Goal: Task Accomplishment & Management: Complete application form

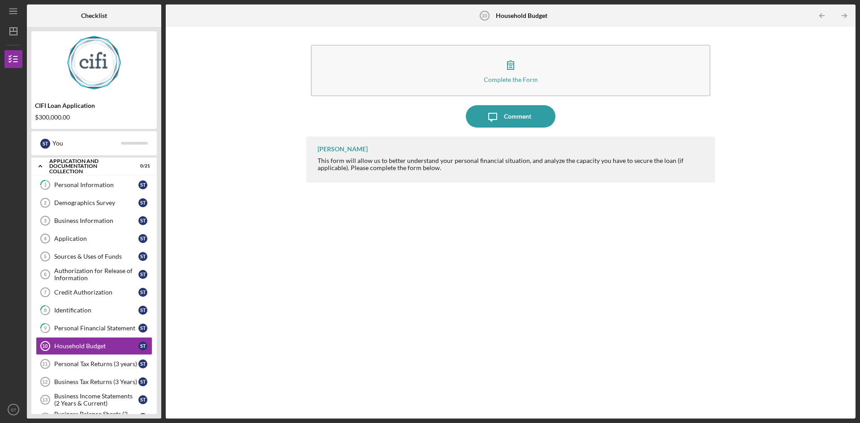
scroll to position [147, 0]
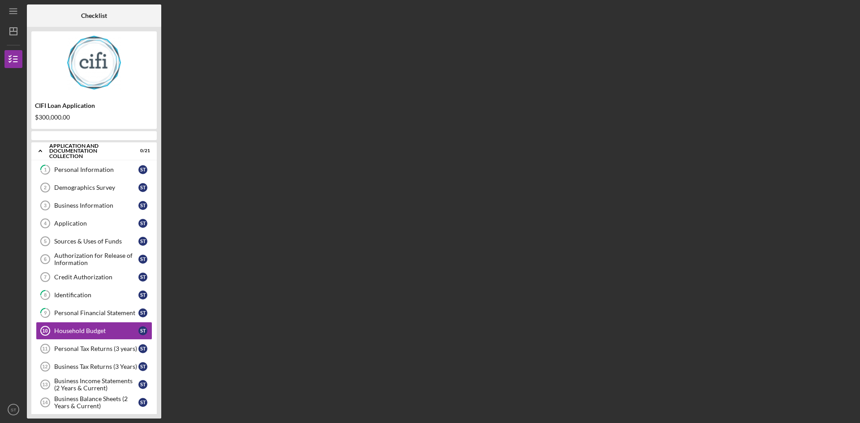
scroll to position [53, 0]
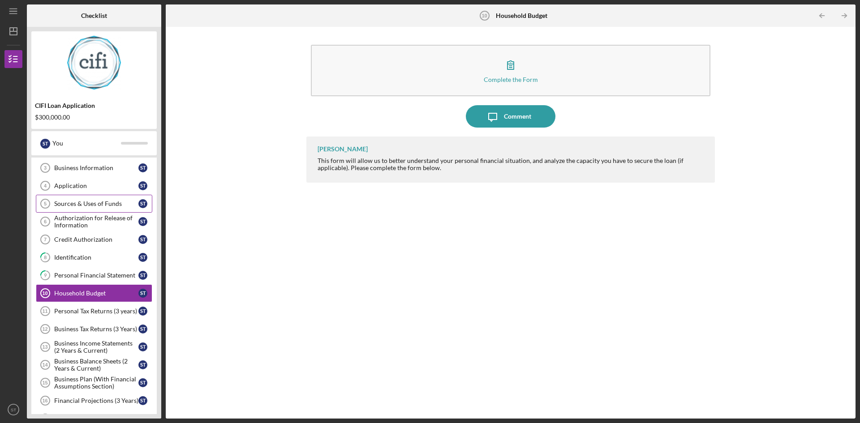
click at [58, 206] on div "Sources & Uses of Funds" at bounding box center [96, 203] width 84 height 7
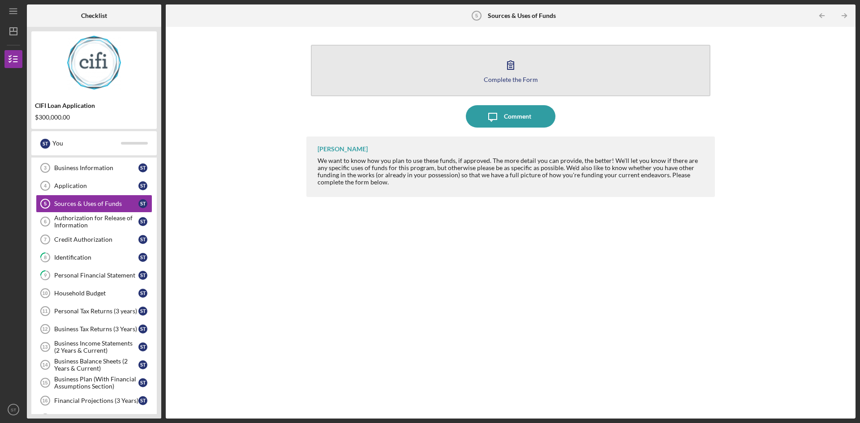
click at [509, 74] on icon "button" at bounding box center [511, 65] width 22 height 22
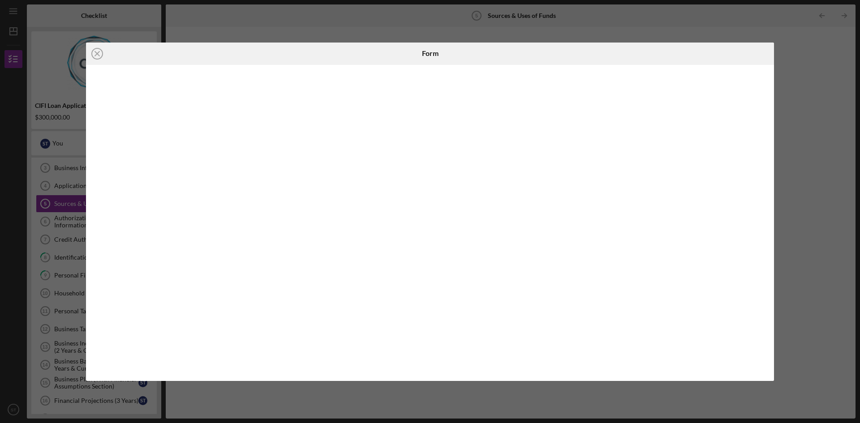
click at [839, 167] on div "Icon/Close Form" at bounding box center [430, 211] width 860 height 423
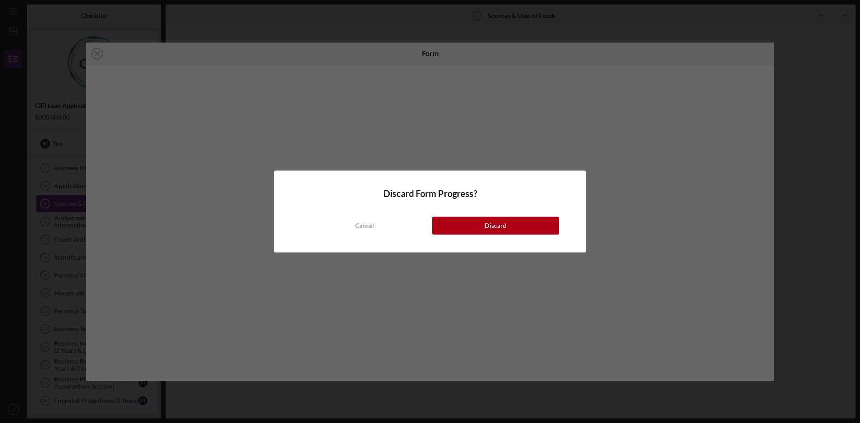
click at [368, 222] on div "Cancel" at bounding box center [364, 226] width 19 height 18
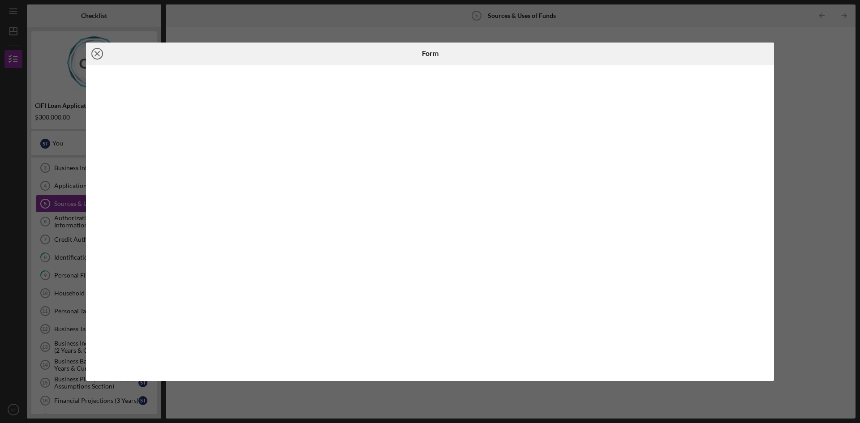
click at [94, 51] on icon "Icon/Close" at bounding box center [97, 54] width 22 height 22
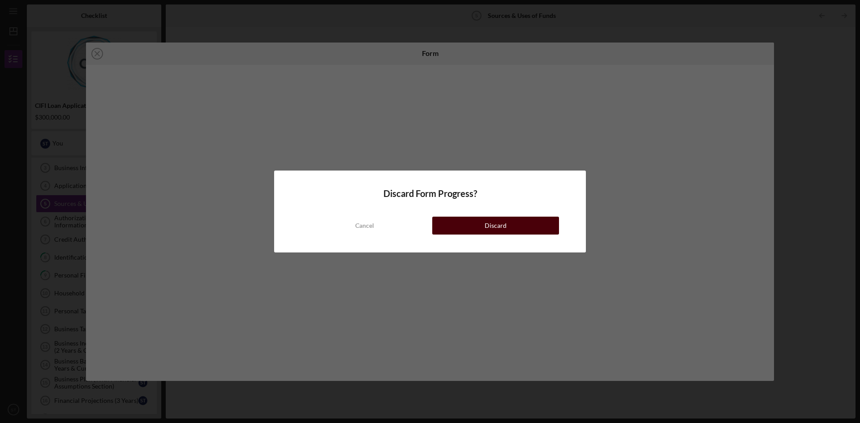
click at [495, 231] on div "Discard" at bounding box center [496, 226] width 22 height 18
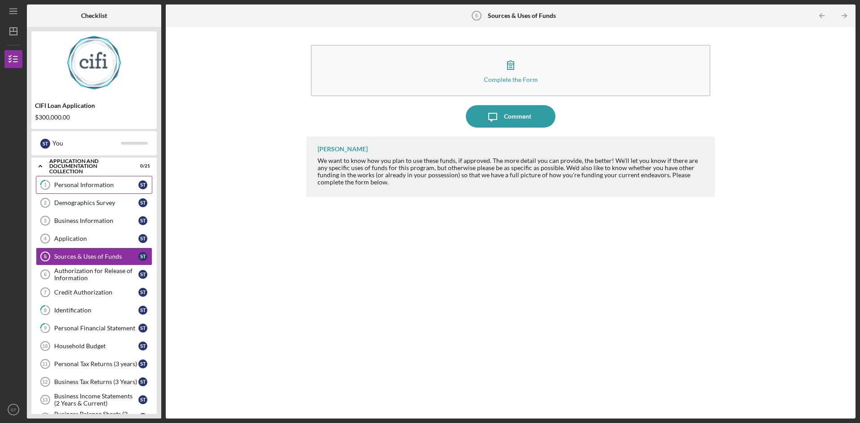
click at [70, 186] on div "Personal Information" at bounding box center [96, 184] width 84 height 7
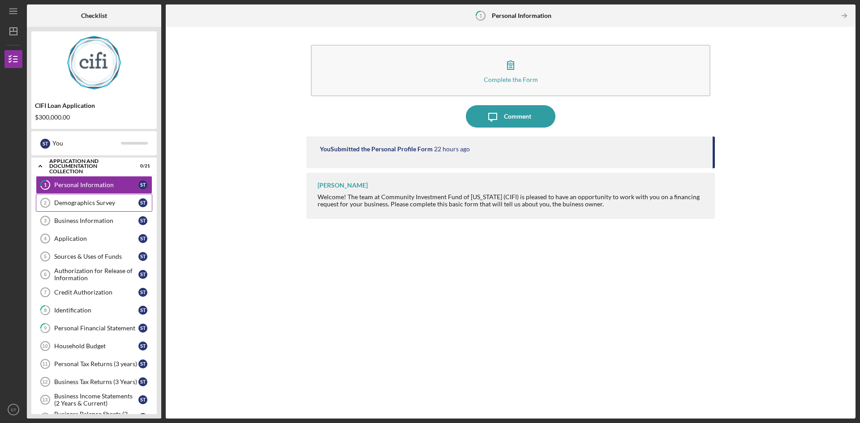
click at [80, 203] on div "Demographics Survey" at bounding box center [96, 202] width 84 height 7
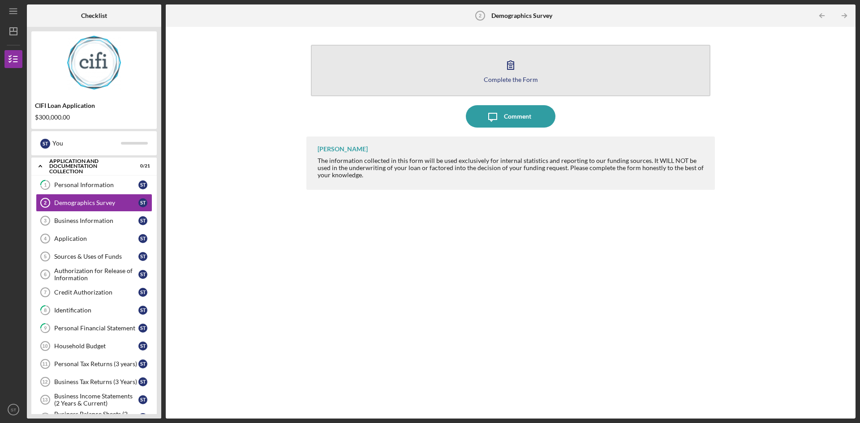
click at [512, 73] on icon "button" at bounding box center [511, 65] width 22 height 22
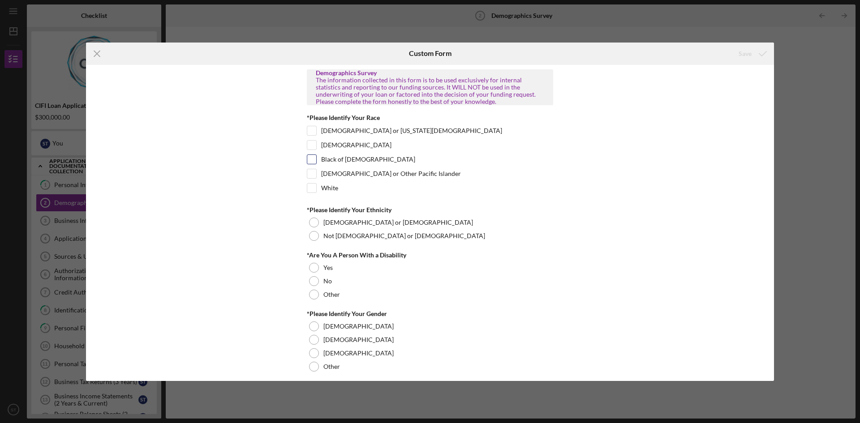
click at [332, 161] on label "Black of African American" at bounding box center [368, 159] width 94 height 9
click at [316, 161] on input "Black of African American" at bounding box center [311, 159] width 9 height 9
checkbox input "true"
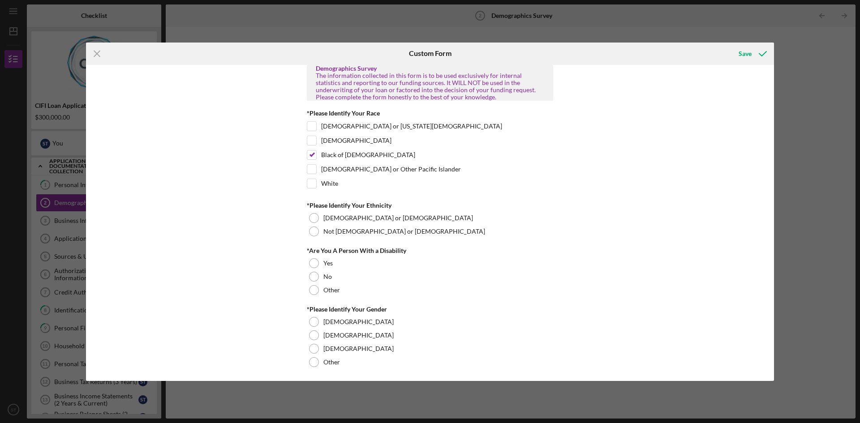
scroll to position [6, 0]
click at [316, 229] on div at bounding box center [314, 230] width 10 height 10
click at [322, 280] on div "No" at bounding box center [430, 275] width 246 height 13
click at [332, 321] on label "Male" at bounding box center [358, 320] width 70 height 7
click at [751, 55] on div "Save" at bounding box center [745, 54] width 13 height 18
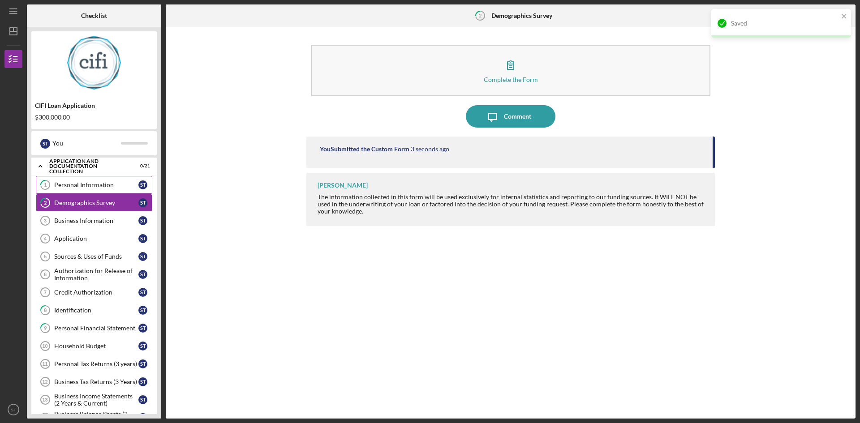
click at [81, 190] on link "1 Personal Information S T" at bounding box center [94, 185] width 116 height 18
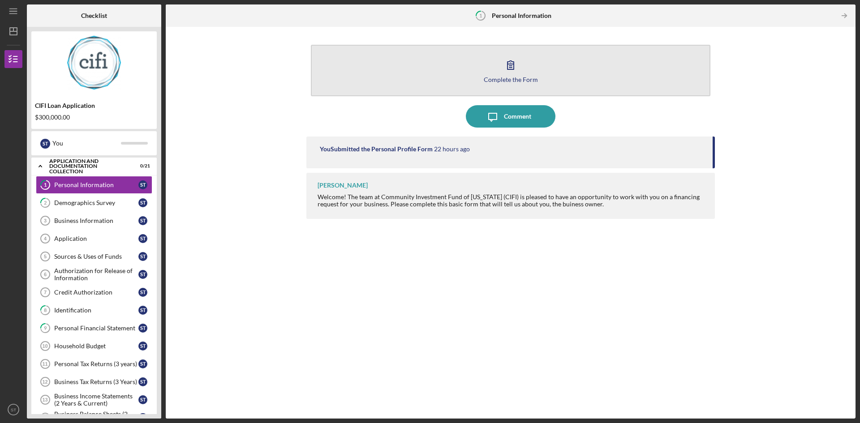
click at [510, 66] on icon "button" at bounding box center [511, 65] width 6 height 9
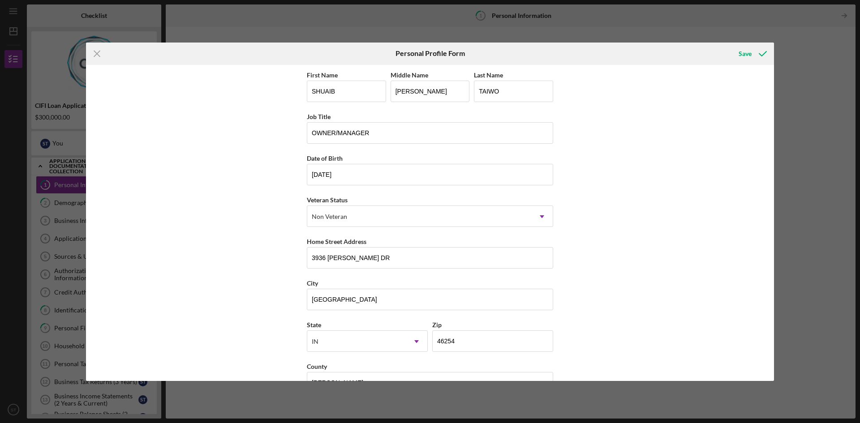
scroll to position [26, 0]
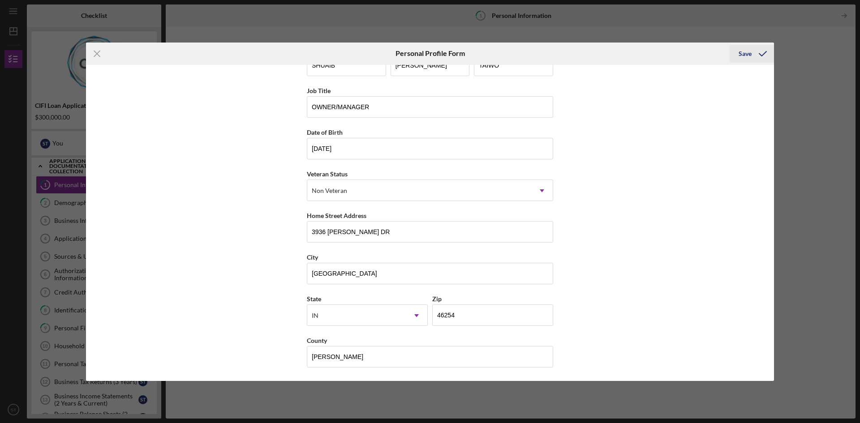
click at [747, 55] on div "Save" at bounding box center [745, 54] width 13 height 18
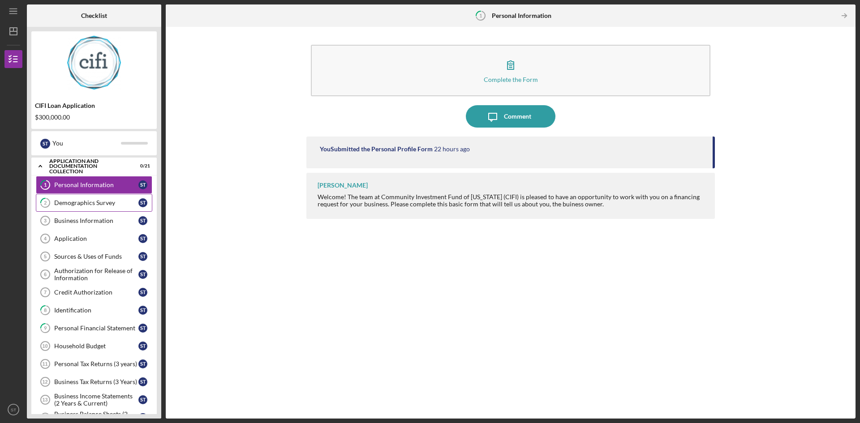
click at [75, 203] on div "Demographics Survey" at bounding box center [96, 202] width 84 height 7
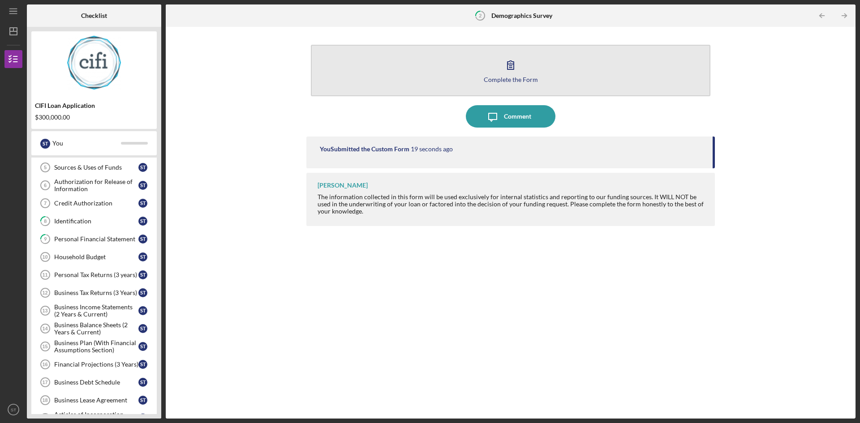
scroll to position [90, 0]
click at [508, 81] on div "Complete the Form" at bounding box center [511, 79] width 54 height 7
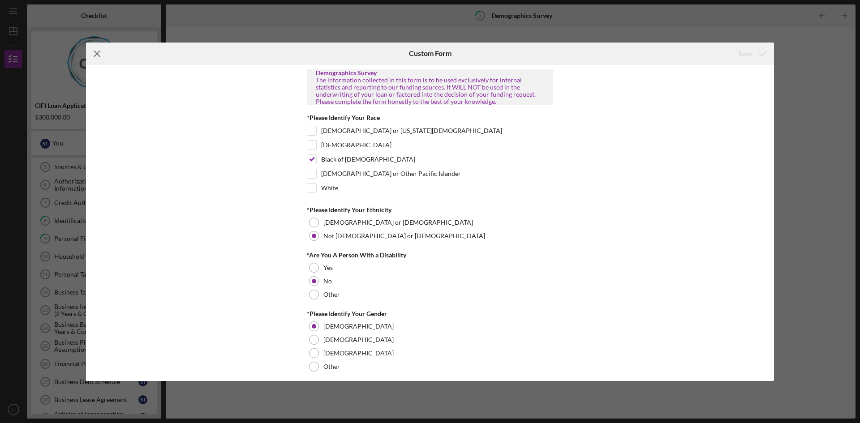
click at [93, 54] on icon "Icon/Menu Close" at bounding box center [97, 54] width 22 height 22
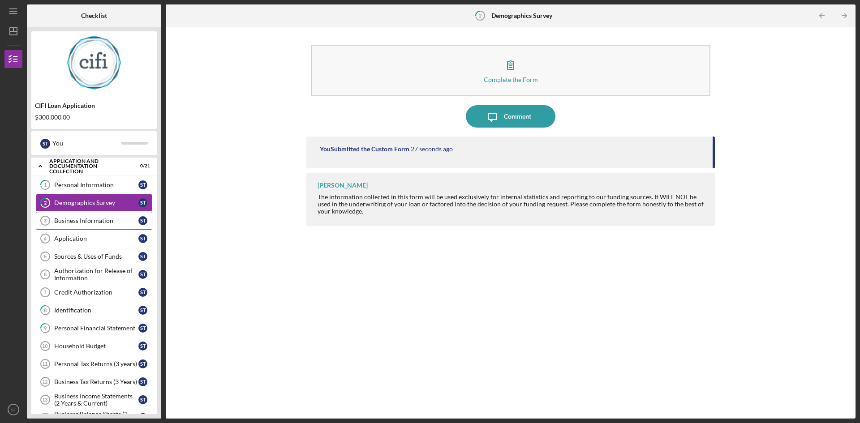
click at [73, 223] on div "Business Information" at bounding box center [96, 220] width 84 height 7
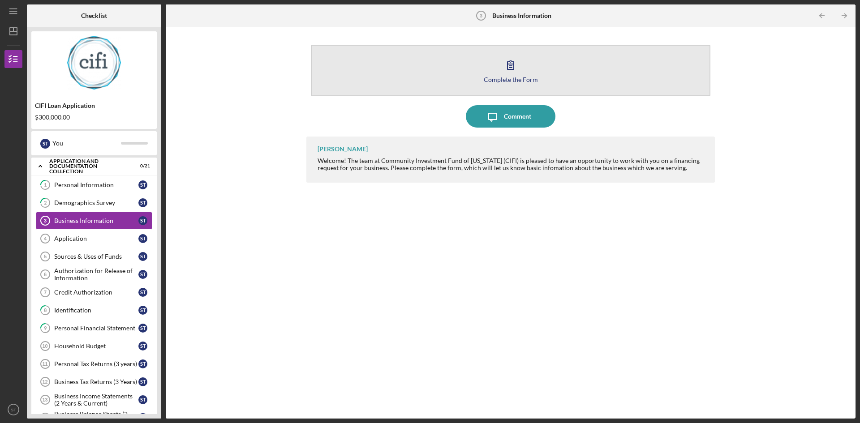
click at [509, 69] on icon "button" at bounding box center [511, 65] width 6 height 9
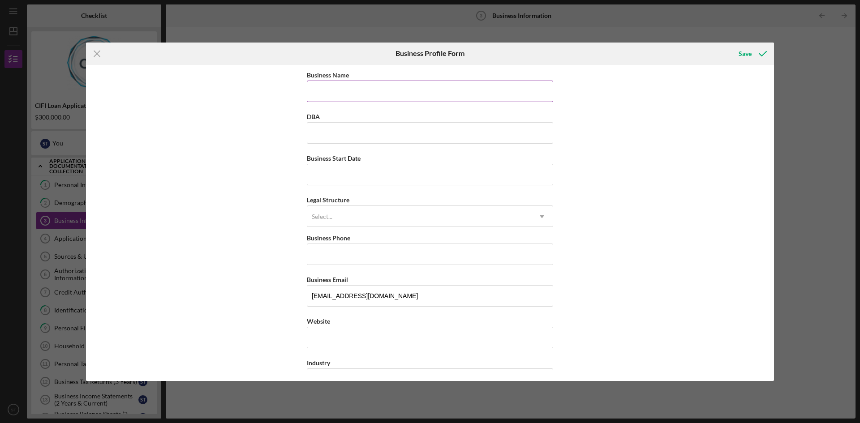
click at [407, 93] on input "Business Name" at bounding box center [430, 92] width 246 height 22
type input "CARTA AUTOMOBILES LLC"
type input "12/21/2016"
click at [517, 215] on div "Select..." at bounding box center [419, 217] width 224 height 21
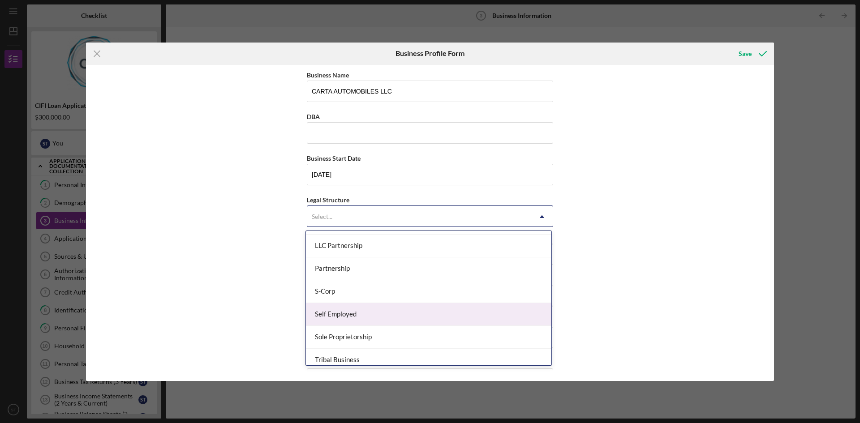
scroll to position [134, 0]
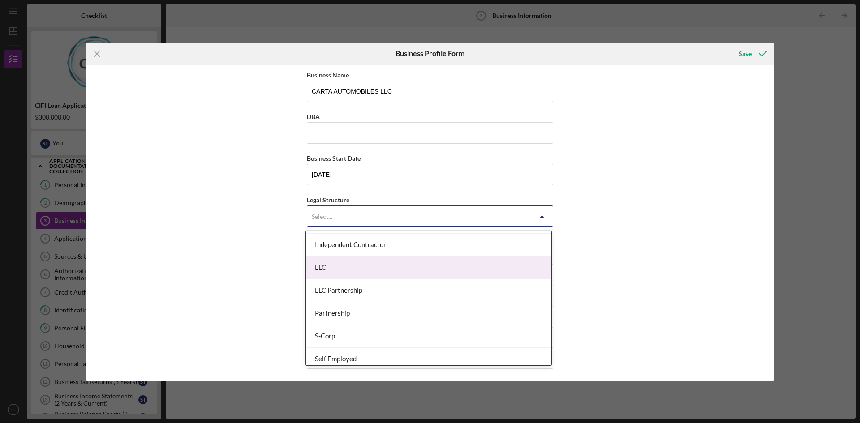
click at [401, 273] on div "LLC" at bounding box center [429, 268] width 246 height 23
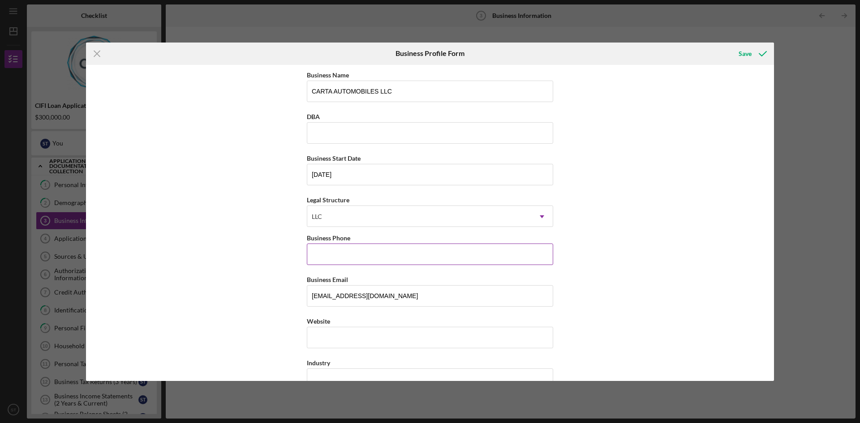
click at [427, 260] on input "Business Phone" at bounding box center [430, 255] width 246 height 22
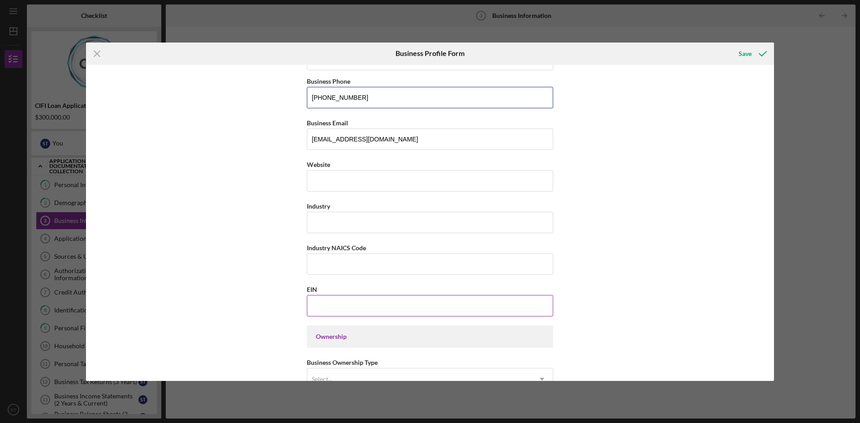
scroll to position [179, 0]
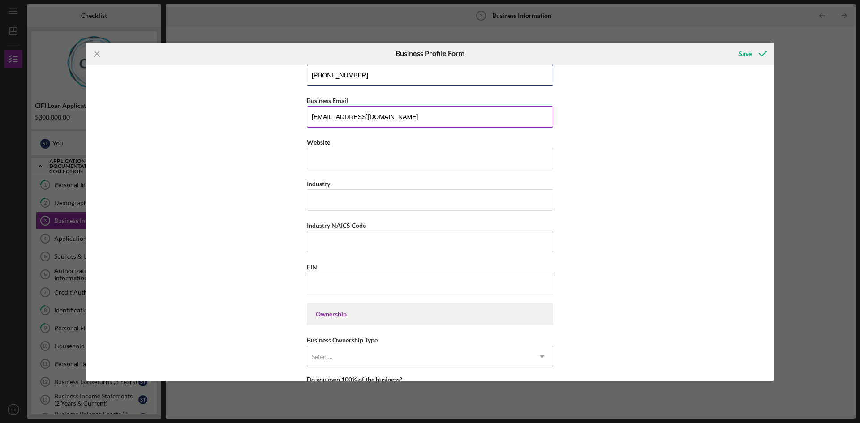
type input "(317) 567-1072"
click at [410, 112] on input "ATSHUAIB@GMAIL.COM" at bounding box center [430, 117] width 246 height 22
drag, startPoint x: 404, startPoint y: 120, endPoint x: 259, endPoint y: 121, distance: 144.3
click at [259, 121] on div "Business Name CARTA AUTOMOBILES LLC DBA Business Start Date 12/21/2016 Legal St…" at bounding box center [430, 223] width 688 height 316
type input "SHUAIBTAIWO@CARTAENTERPRISES.COM"
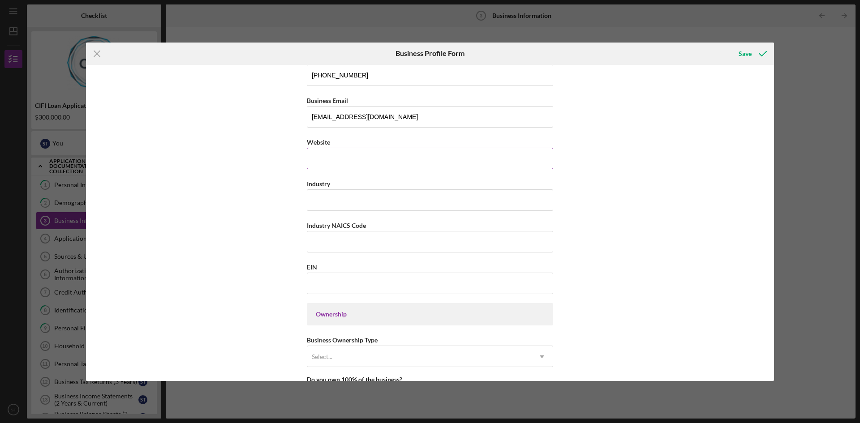
click at [400, 151] on input "Website" at bounding box center [430, 159] width 246 height 22
click at [332, 159] on input "CARTAAUTOMOBILES.COM" at bounding box center [430, 159] width 246 height 22
type input "WWW.CARTAAUTOMOBILES.COM"
click at [345, 194] on input "Industry" at bounding box center [430, 201] width 246 height 22
click at [367, 242] on input "Industry NAICS Code" at bounding box center [430, 242] width 246 height 22
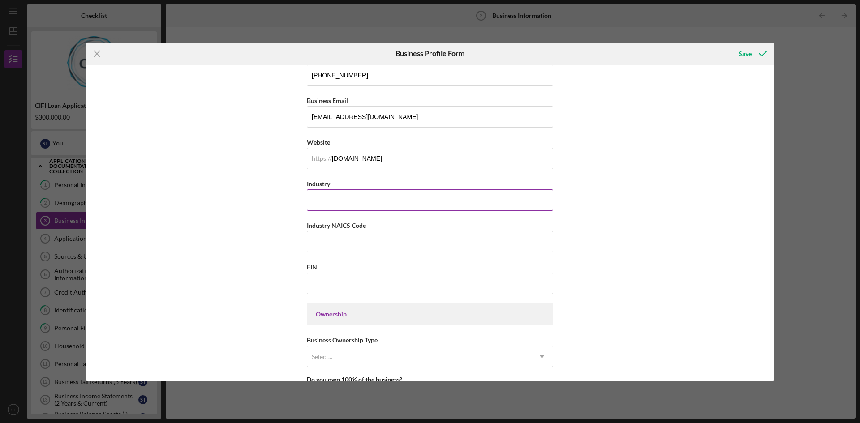
click at [361, 198] on input "Industry" at bounding box center [430, 201] width 246 height 22
type input "AUTO SALES AND REPAIRS"
click at [381, 238] on input "Industry NAICS Code" at bounding box center [430, 242] width 246 height 22
click at [352, 283] on input "EIN" at bounding box center [430, 284] width 246 height 22
type input "61-1811977"
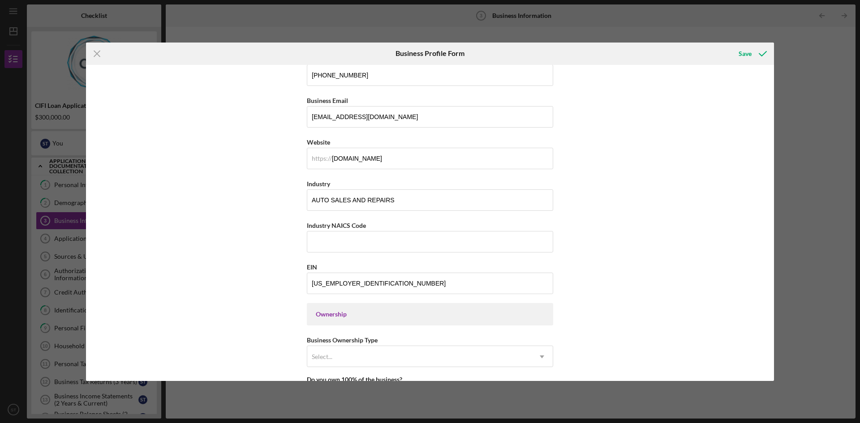
click at [646, 291] on div "Business Name CARTA AUTOMOBILES LLC DBA Business Start Date 12/21/2016 Legal St…" at bounding box center [430, 223] width 688 height 316
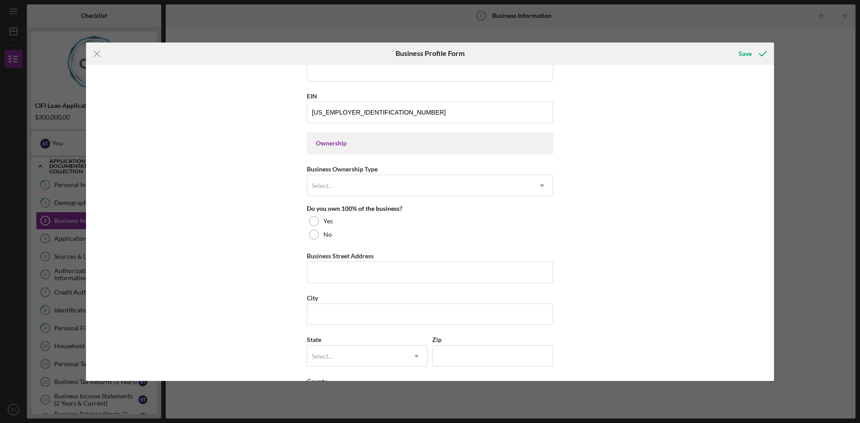
scroll to position [314, 0]
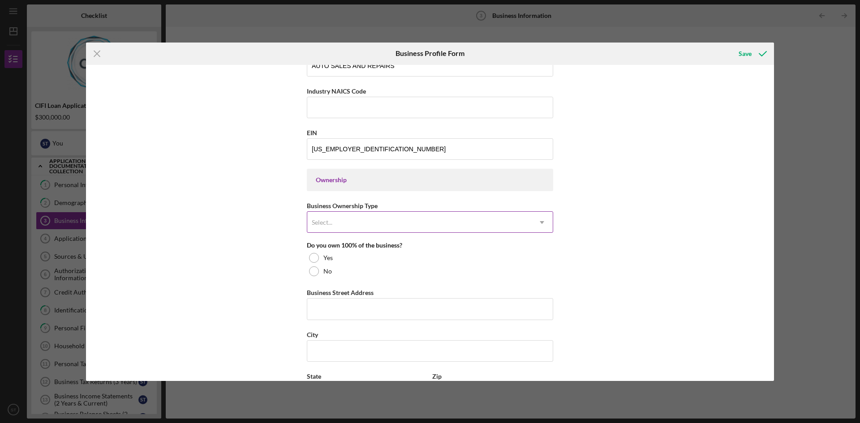
click at [447, 217] on div "Select..." at bounding box center [419, 222] width 224 height 21
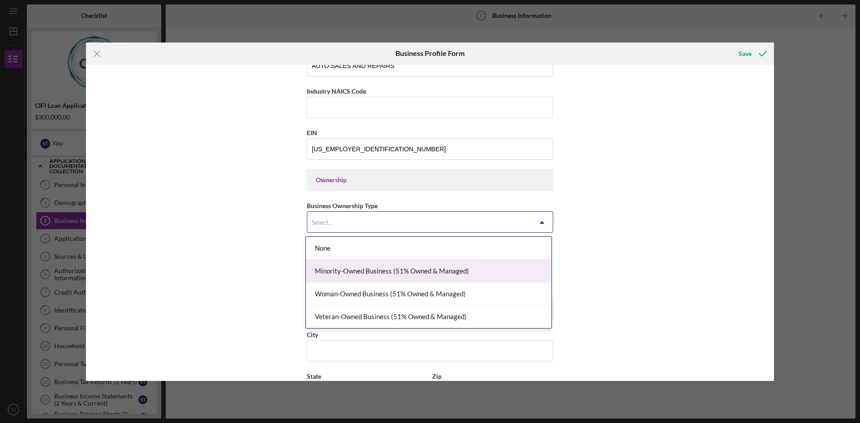
click at [448, 272] on div "Minority-Owned Business (51% Owned & Managed)" at bounding box center [429, 271] width 246 height 23
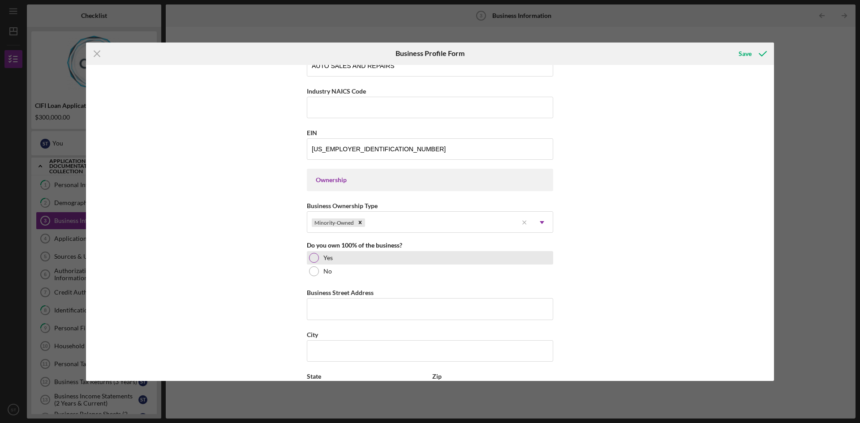
click at [319, 259] on div "Yes" at bounding box center [430, 257] width 246 height 13
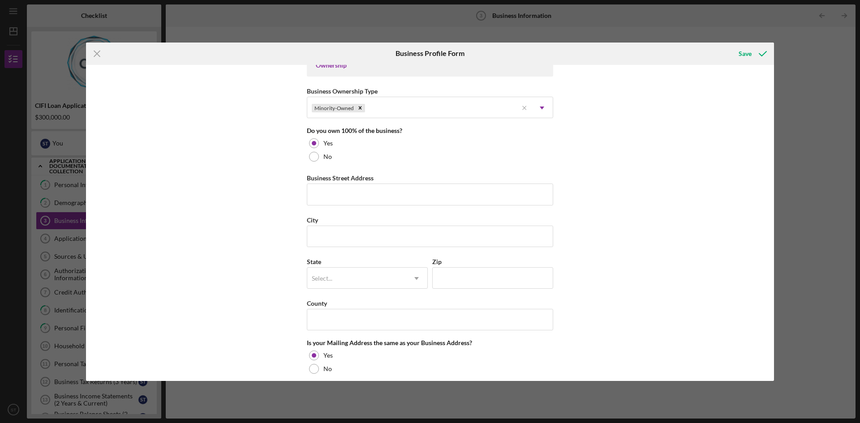
scroll to position [493, 0]
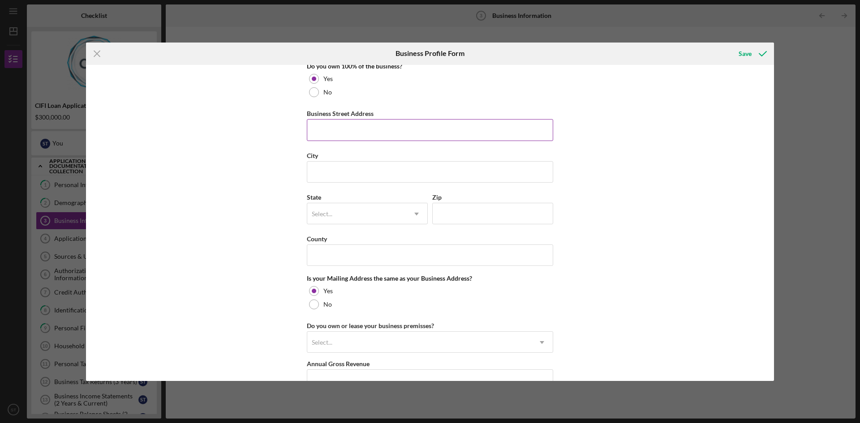
click at [365, 119] on input "Business Street Address" at bounding box center [430, 130] width 246 height 22
type input "3207 LAFAYETTE RD"
type input "INDIANAPOLIS"
type input "I"
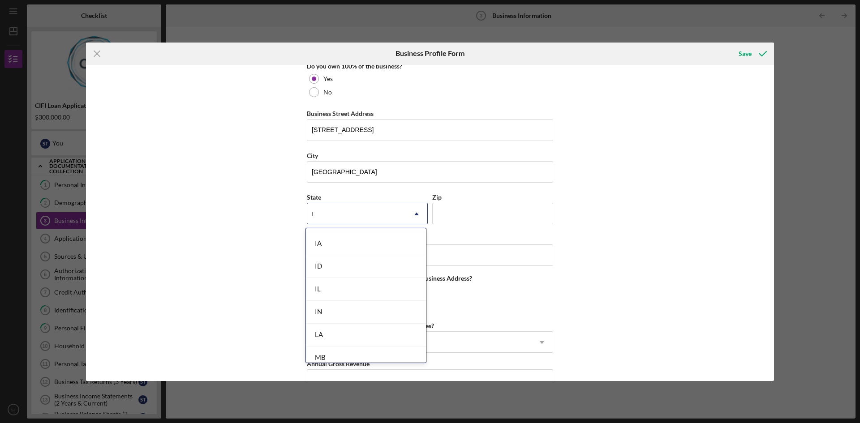
scroll to position [278, 0]
click at [373, 306] on div "IN" at bounding box center [366, 304] width 120 height 23
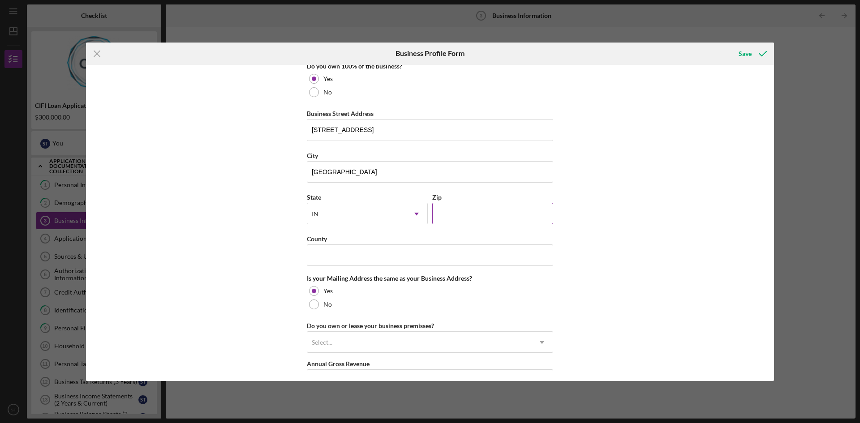
click at [463, 214] on input "Zip" at bounding box center [492, 214] width 121 height 22
type input "46222"
click at [394, 252] on input "County" at bounding box center [430, 256] width 246 height 22
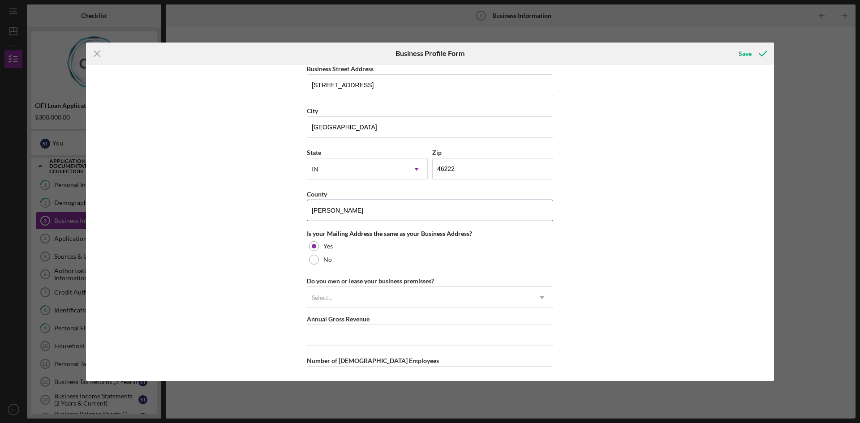
scroll to position [582, 0]
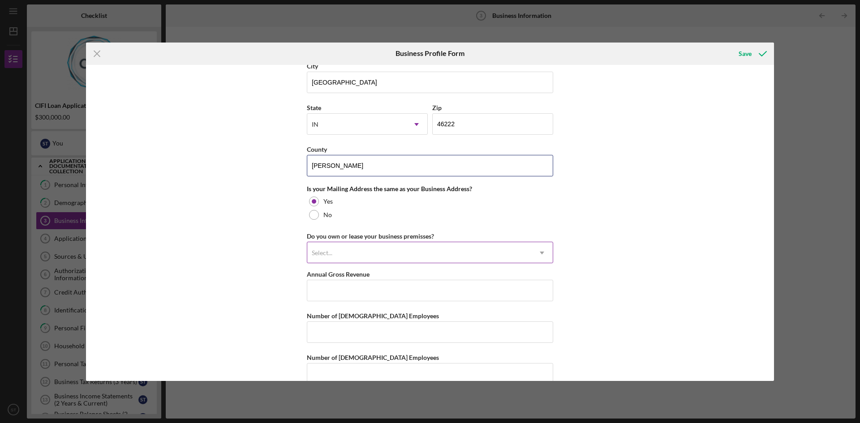
type input "MARION"
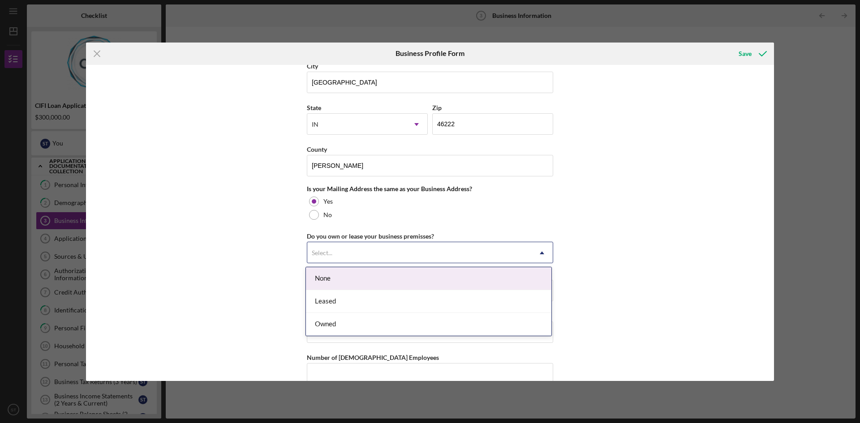
click at [490, 254] on div "Select..." at bounding box center [419, 253] width 224 height 21
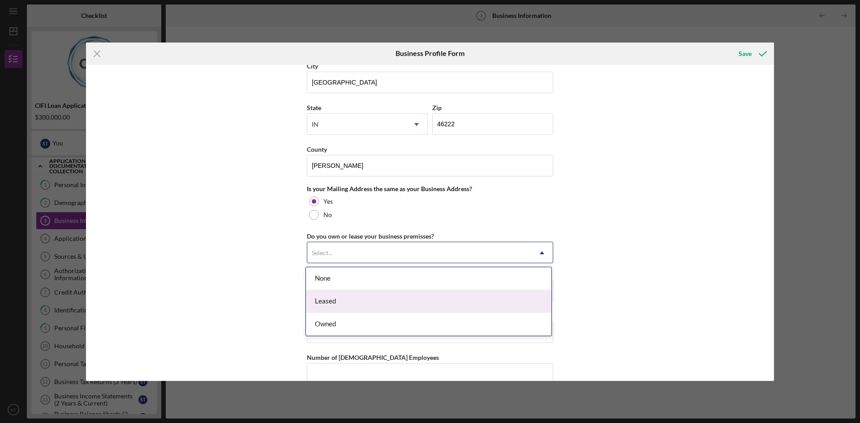
click at [377, 298] on div "Leased" at bounding box center [429, 301] width 246 height 23
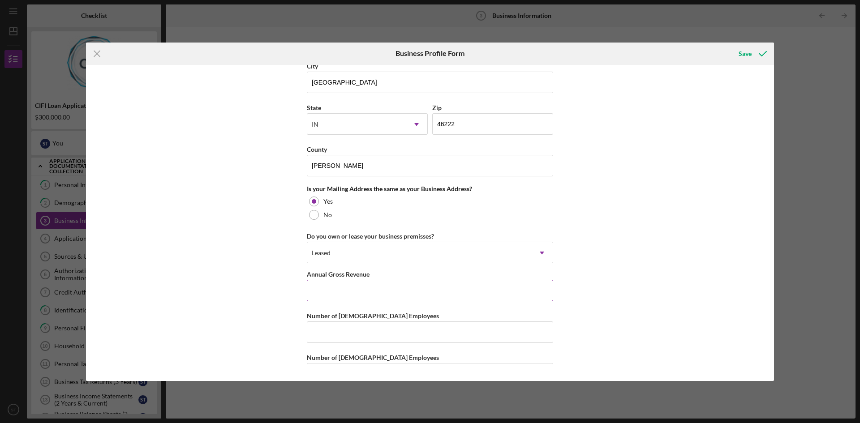
click at [393, 296] on input "Annual Gross Revenue" at bounding box center [430, 291] width 246 height 22
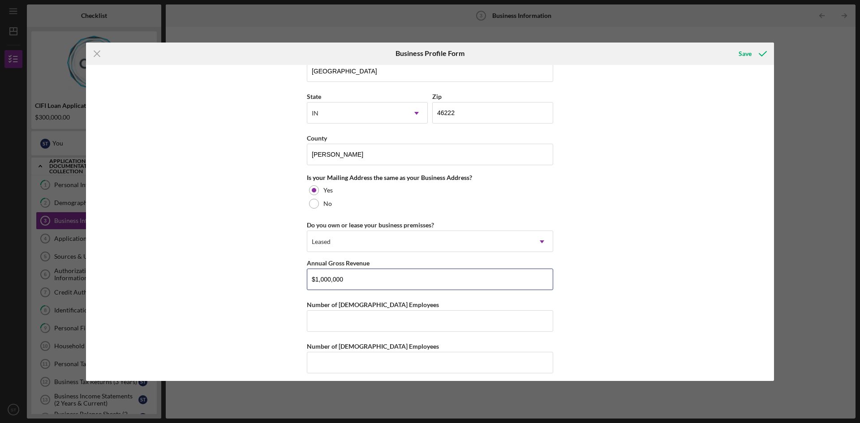
scroll to position [599, 0]
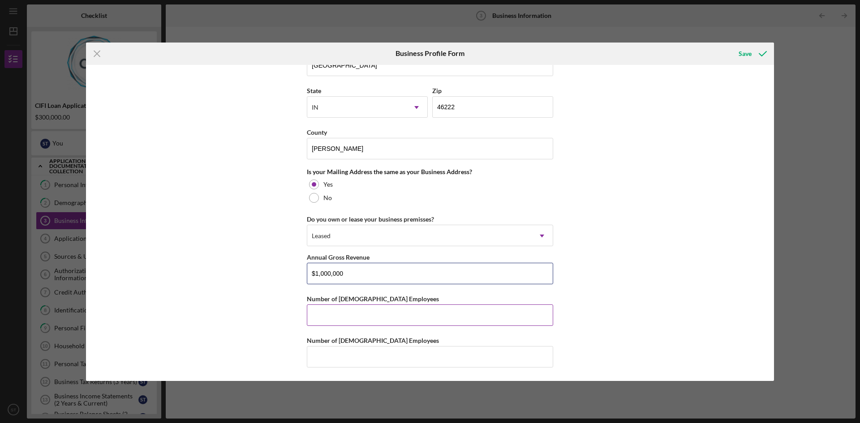
type input "$1,000,000"
click at [457, 317] on input "Number of Full-Time Employees" at bounding box center [430, 316] width 246 height 22
type input "4"
click at [382, 361] on input "Number of Part-Time Employees" at bounding box center [430, 357] width 246 height 22
click at [749, 54] on div "Save" at bounding box center [745, 54] width 13 height 18
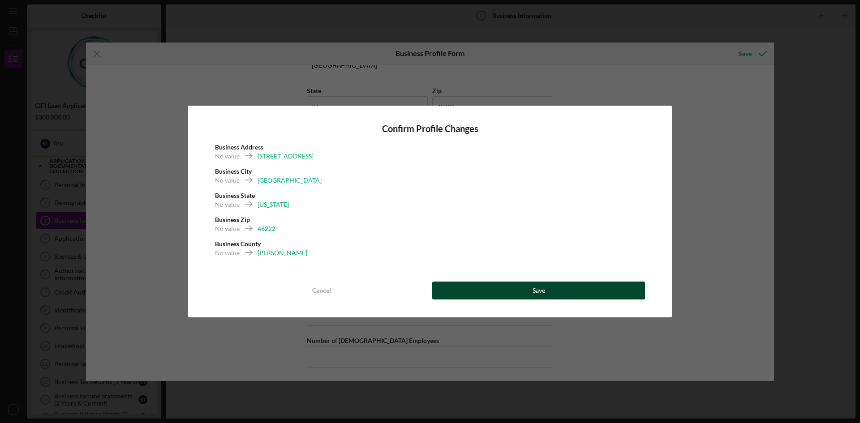
click at [505, 292] on button "Save" at bounding box center [538, 291] width 213 height 18
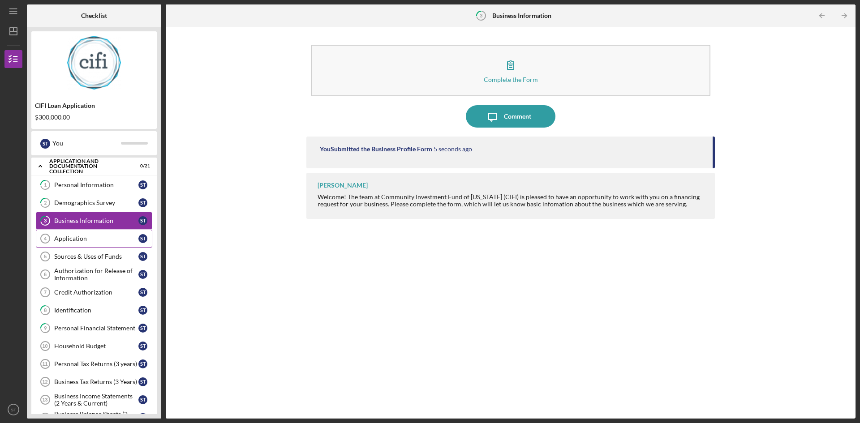
click at [73, 240] on div "Application" at bounding box center [96, 238] width 84 height 7
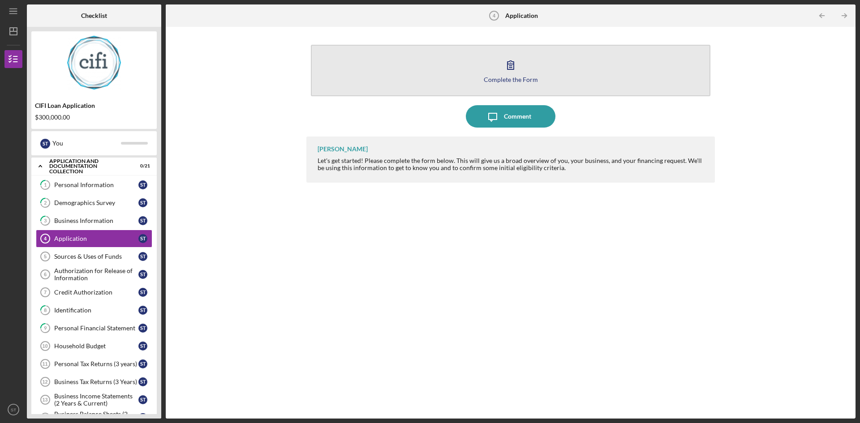
click at [502, 73] on icon "button" at bounding box center [511, 65] width 22 height 22
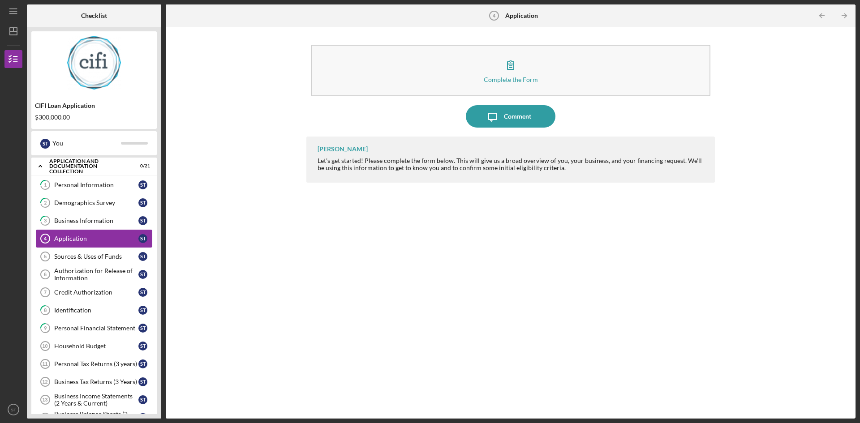
click at [68, 236] on div "Application" at bounding box center [96, 238] width 84 height 7
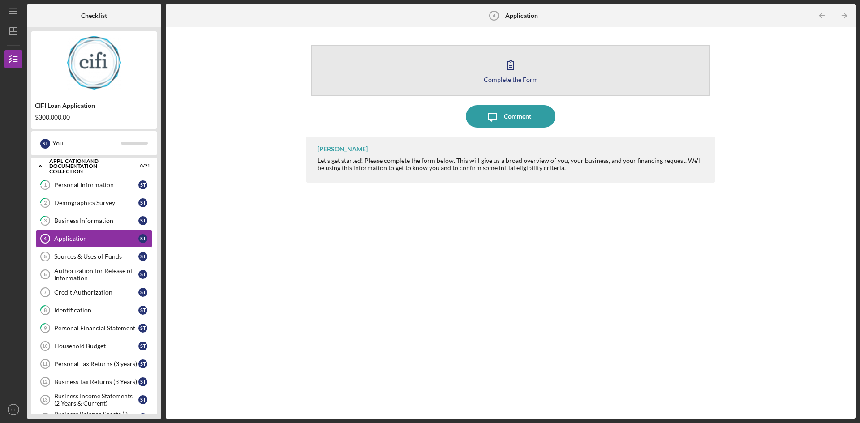
click at [501, 85] on button "Complete the Form Form" at bounding box center [511, 71] width 400 height 52
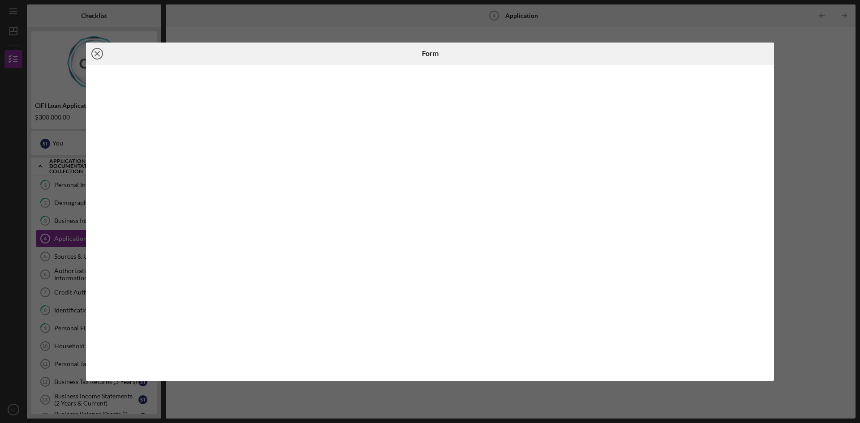
click at [97, 56] on icon "Icon/Close" at bounding box center [97, 54] width 22 height 22
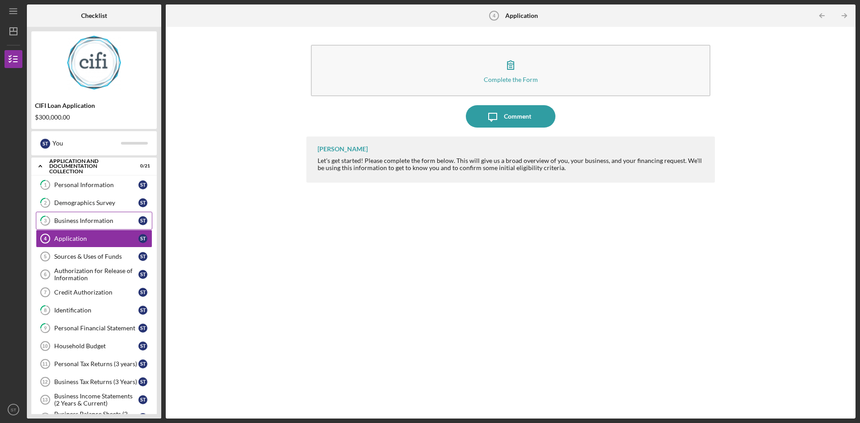
click at [68, 224] on div "Business Information" at bounding box center [96, 220] width 84 height 7
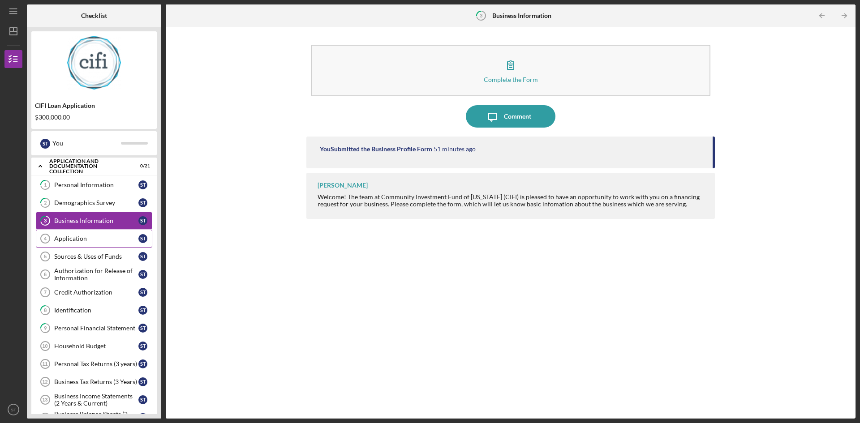
click at [67, 234] on link "Application 4 Application S T" at bounding box center [94, 239] width 116 height 18
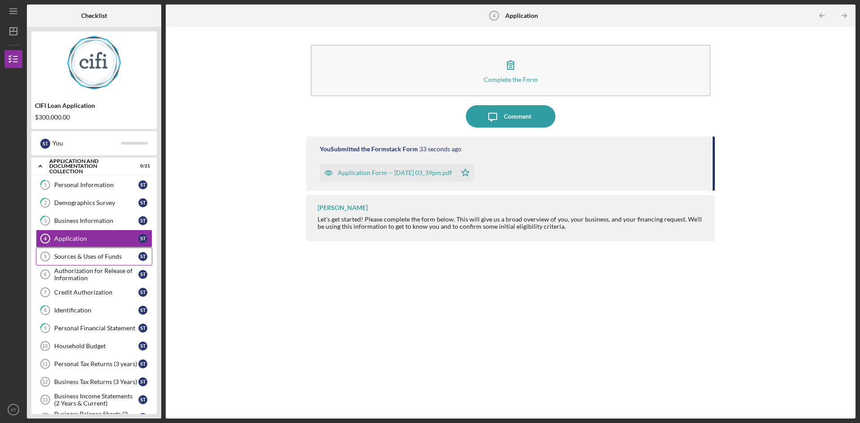
click at [71, 254] on div "Sources & Uses of Funds" at bounding box center [96, 256] width 84 height 7
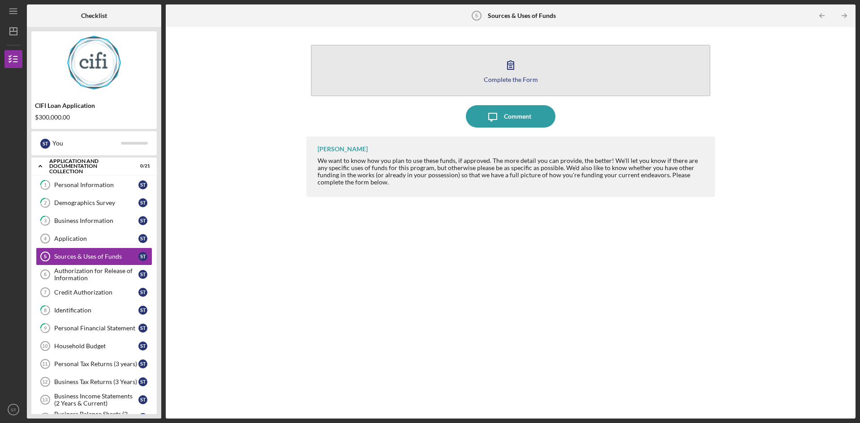
click at [509, 80] on div "Complete the Form" at bounding box center [511, 79] width 54 height 7
click at [506, 79] on div "Complete the Form" at bounding box center [511, 79] width 54 height 7
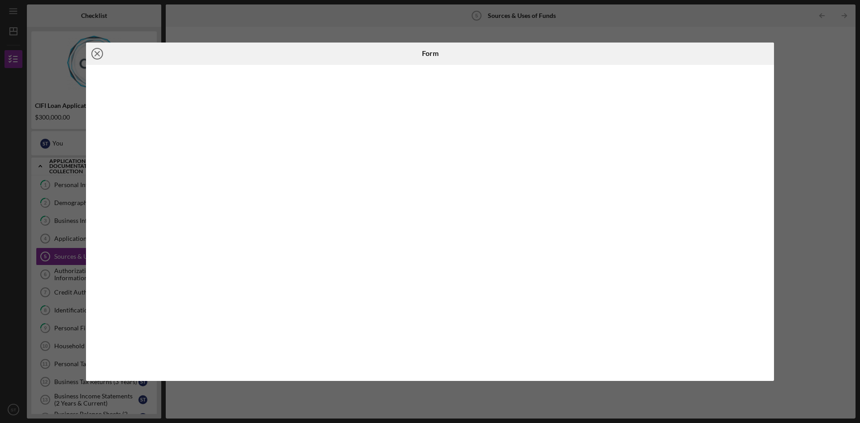
click at [96, 52] on line at bounding box center [97, 54] width 4 height 4
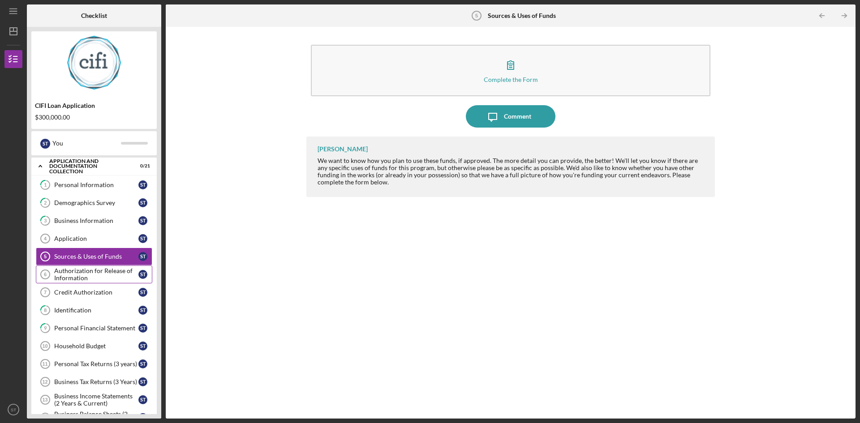
click at [83, 276] on div "Authorization for Release of Information" at bounding box center [96, 274] width 84 height 14
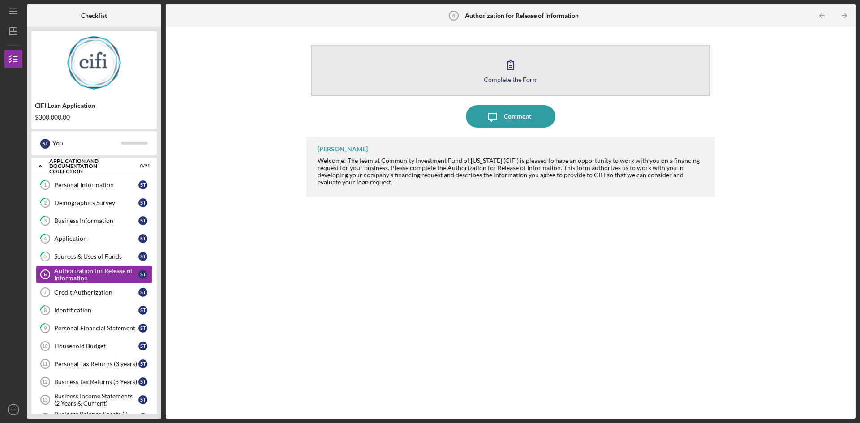
click at [504, 77] on div "Complete the Form" at bounding box center [511, 79] width 54 height 7
